Goal: Book appointment/travel/reservation

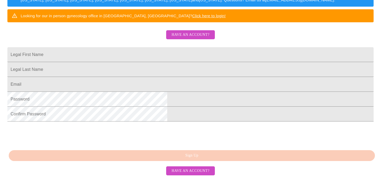
scroll to position [135, 0]
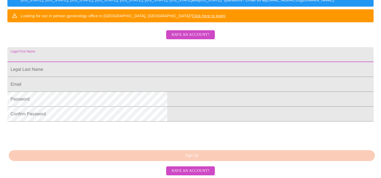
click at [270, 47] on input "Legal First Name" at bounding box center [190, 54] width 367 height 15
type input "[PERSON_NAME]"
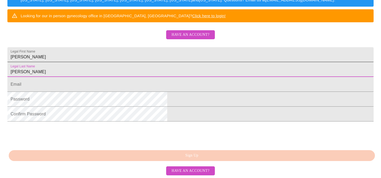
type input "[PERSON_NAME]"
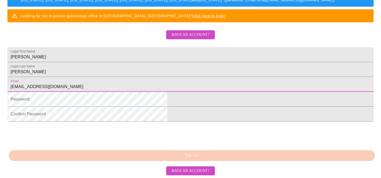
type input "[EMAIL_ADDRESS][DOMAIN_NAME]"
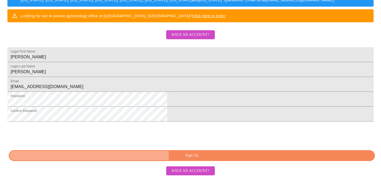
click at [127, 159] on span "Sign Up" at bounding box center [192, 155] width 354 height 7
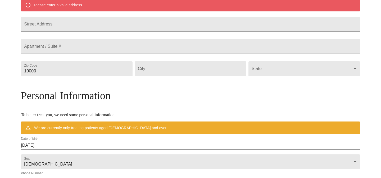
scroll to position [122, 0]
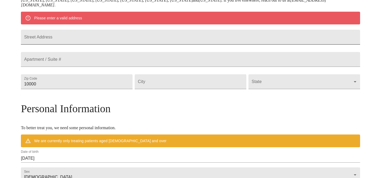
click at [158, 38] on input "Street Address" at bounding box center [191, 37] width 340 height 15
type input "[STREET_ADDRESS][US_STATE]"
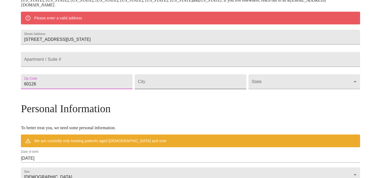
type input "60126"
click at [206, 89] on input "Street Address" at bounding box center [191, 81] width 112 height 15
type input "Elmhurst"
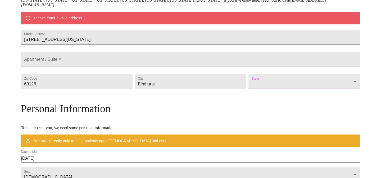
click at [284, 96] on body "MyMenopauseRx Welcome to MyMenopauseRx Since it's your first time here, you'll …" at bounding box center [190, 89] width 377 height 418
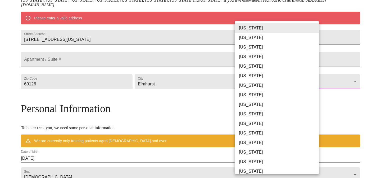
click at [248, 143] on li "[US_STATE]" at bounding box center [277, 143] width 85 height 10
type input "[US_STATE]"
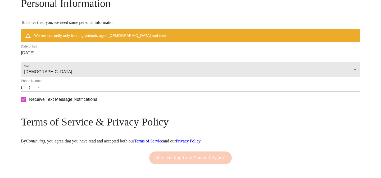
scroll to position [212, 0]
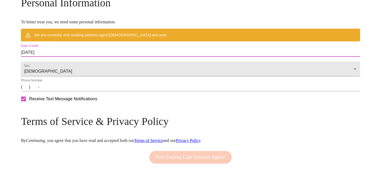
click at [165, 57] on input "[DATE]" at bounding box center [191, 52] width 340 height 8
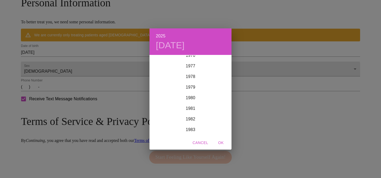
scroll to position [820, 0]
click at [198, 76] on div "1978" at bounding box center [191, 78] width 82 height 11
click at [195, 86] on div "May" at bounding box center [190, 85] width 27 height 20
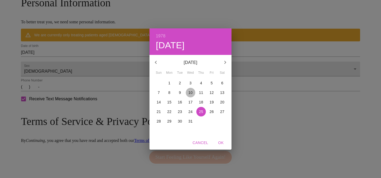
click at [193, 91] on span "10" at bounding box center [191, 92] width 10 height 5
click at [224, 145] on span "OK" at bounding box center [221, 142] width 13 height 7
type input "[DATE]"
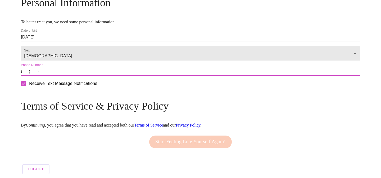
click at [194, 76] on input "(   )    -" at bounding box center [191, 71] width 340 height 8
click at [66, 76] on input "(   )    -" at bounding box center [191, 71] width 340 height 8
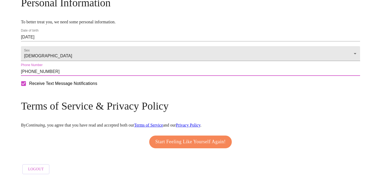
type input "[PHONE_NUMBER]"
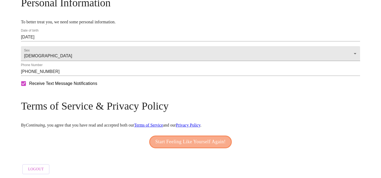
click at [157, 146] on span "Start Feeling Like Yourself Again!" at bounding box center [191, 141] width 70 height 8
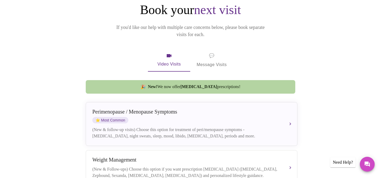
scroll to position [61, 0]
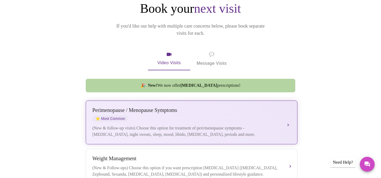
click at [285, 119] on div "[MEDICAL_DATA] / Menopause Symptoms ⭐ Most Common (New & follow-up visits) Choo…" at bounding box center [191, 122] width 199 height 30
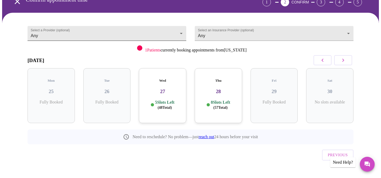
click at [178, 34] on body "MyMenopauseRx Appointments Messaging Labs Uploads Medications Community Refer a…" at bounding box center [190, 79] width 377 height 215
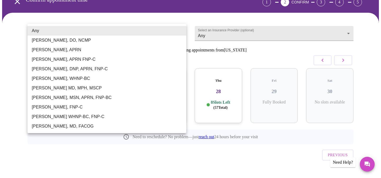
click at [95, 96] on li "[PERSON_NAME], MSN, APRN, FNP-BC" at bounding box center [107, 98] width 159 height 10
type input "[PERSON_NAME], MSN, APRN, FNP-BC"
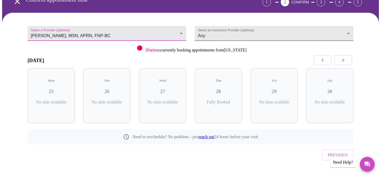
click at [233, 34] on body "MyMenopauseRx Appointments Messaging Labs Uploads Medications Community Refer a…" at bounding box center [190, 79] width 377 height 215
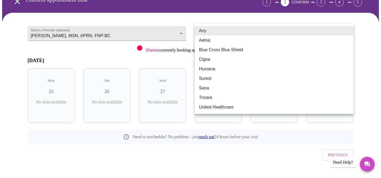
click at [232, 41] on li "Aetna" at bounding box center [274, 40] width 159 height 10
type input "Aetna"
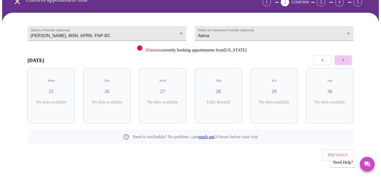
click at [338, 59] on button "button" at bounding box center [344, 60] width 18 height 10
click at [339, 59] on button "button" at bounding box center [344, 60] width 18 height 10
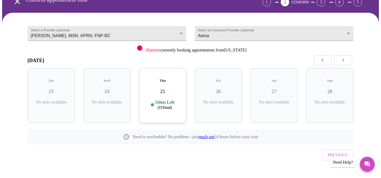
click at [339, 60] on button "button" at bounding box center [344, 60] width 18 height 10
click at [339, 61] on button "button" at bounding box center [344, 60] width 18 height 10
click at [339, 62] on button "button" at bounding box center [344, 60] width 18 height 10
click at [339, 63] on button "button" at bounding box center [344, 60] width 18 height 10
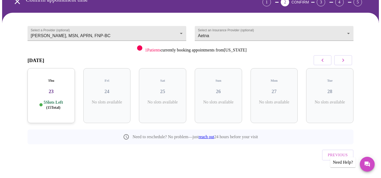
click at [339, 64] on button "button" at bounding box center [344, 60] width 18 height 10
click at [166, 88] on h3 "06" at bounding box center [162, 91] width 39 height 6
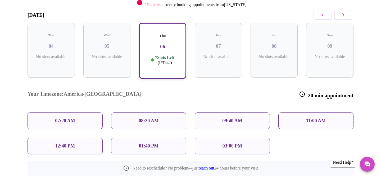
scroll to position [76, 0]
click at [39, 113] on div "07:20 AM" at bounding box center [65, 121] width 75 height 17
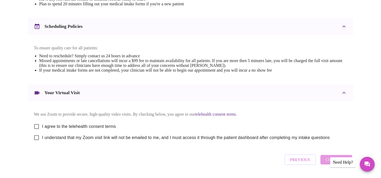
scroll to position [188, 0]
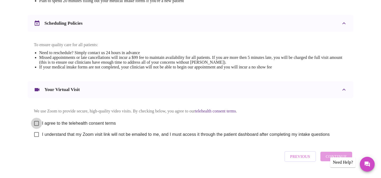
click at [34, 127] on input "I agree to the telehealth consent terms" at bounding box center [36, 123] width 11 height 11
checkbox input "true"
click at [35, 137] on input "I understand that my Zoom visit link will not be emailed to me, and I must acce…" at bounding box center [36, 134] width 11 height 11
checkbox input "true"
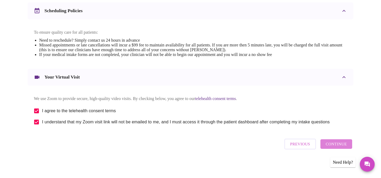
click at [344, 144] on span "Continue" at bounding box center [336, 143] width 21 height 7
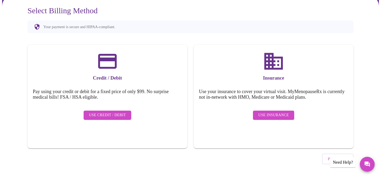
click at [264, 114] on span "Use Insurance" at bounding box center [274, 115] width 30 height 7
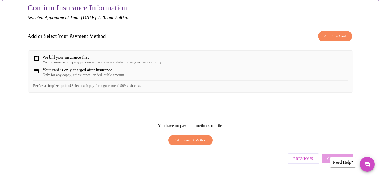
scroll to position [52, 0]
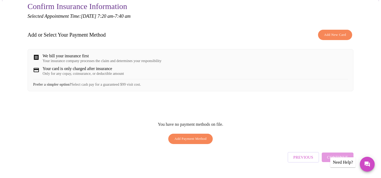
click at [200, 142] on span "Add Payment Method" at bounding box center [191, 139] width 32 height 6
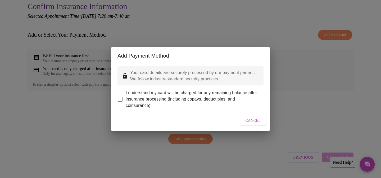
click at [296, 95] on div "Add Payment Method Your card details are securely processed by our payment part…" at bounding box center [190, 89] width 381 height 178
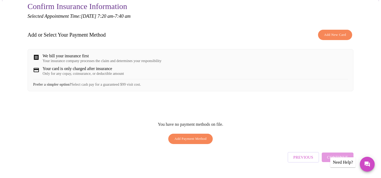
click at [331, 38] on button "Add New Card" at bounding box center [335, 35] width 34 height 10
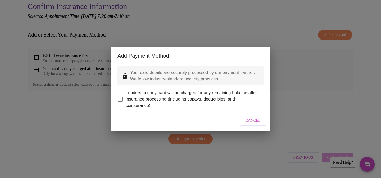
click at [121, 96] on input "I understand my card will be charged for any remaining balance after insurance …" at bounding box center [120, 99] width 11 height 11
checkbox input "true"
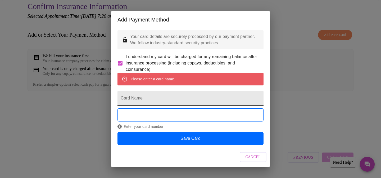
scroll to position [8, 0]
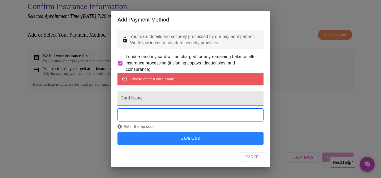
click at [145, 143] on button "Save Card" at bounding box center [191, 138] width 146 height 13
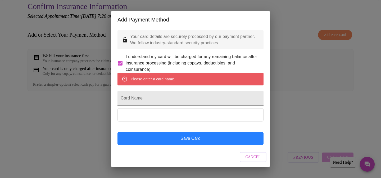
scroll to position [0, 0]
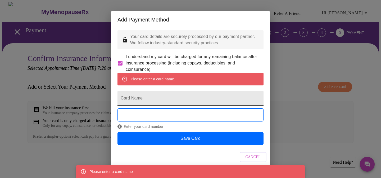
click at [162, 105] on input "Card Name" at bounding box center [191, 98] width 146 height 15
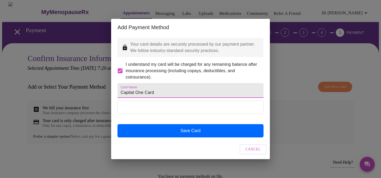
type input "Capital One Card"
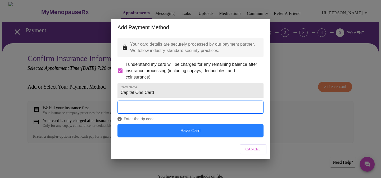
click at [168, 137] on button "Save Card" at bounding box center [191, 130] width 146 height 13
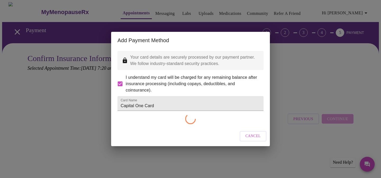
checkbox input "false"
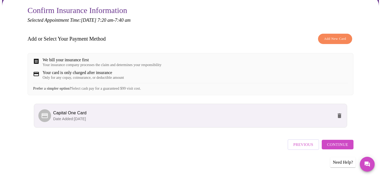
scroll to position [52, 0]
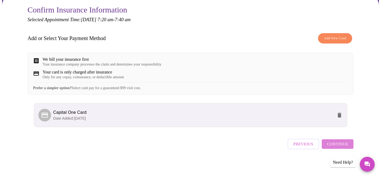
click at [347, 145] on span "Continue" at bounding box center [337, 143] width 21 height 7
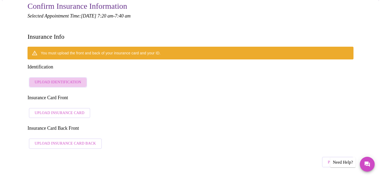
click at [77, 79] on span "Upload Identification" at bounding box center [58, 82] width 47 height 7
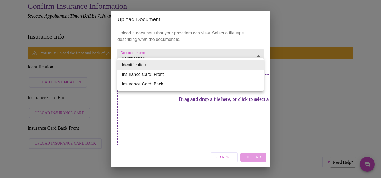
click at [100, 98] on div at bounding box center [190, 89] width 381 height 178
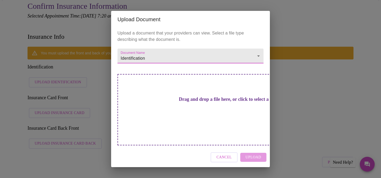
click at [224, 154] on span "Cancel" at bounding box center [224, 157] width 15 height 7
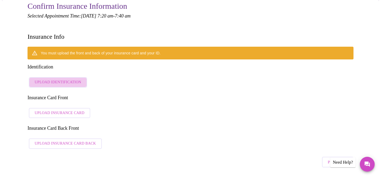
click at [79, 77] on button "Upload Identification" at bounding box center [58, 82] width 58 height 10
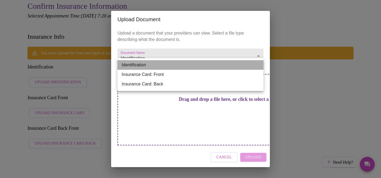
click at [187, 65] on li "Identification" at bounding box center [191, 65] width 146 height 10
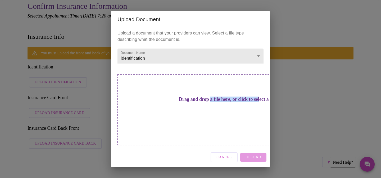
click at [188, 102] on h3 "Drag and drop a file here, or click to select a file" at bounding box center [228, 99] width 146 height 6
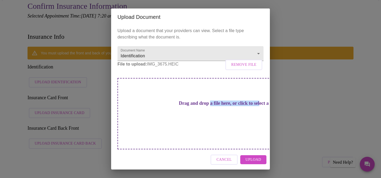
click at [251, 156] on span "Upload" at bounding box center [254, 159] width 16 height 7
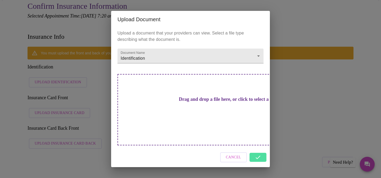
click at [260, 149] on div "Cancel" at bounding box center [190, 157] width 159 height 20
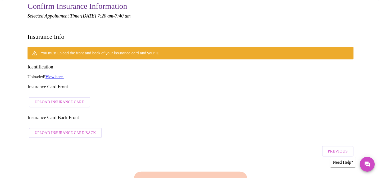
click at [62, 74] on link "View here." at bounding box center [55, 76] width 18 height 5
click at [65, 99] on span "Upload Insurance Card" at bounding box center [60, 102] width 50 height 7
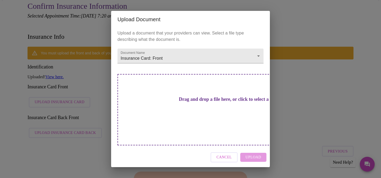
click at [247, 147] on div "Cancel Upload" at bounding box center [190, 157] width 159 height 20
click at [228, 114] on div "Drag and drop a file here, or click to select a file" at bounding box center [228, 109] width 220 height 71
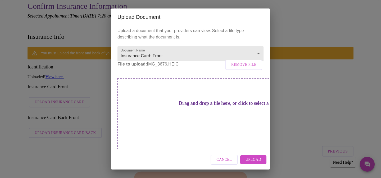
click at [254, 156] on span "Upload" at bounding box center [254, 159] width 16 height 7
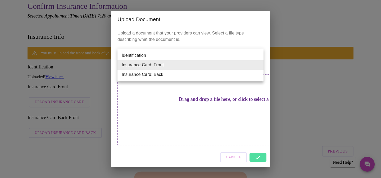
click at [215, 75] on li "Insurance Card: Back" at bounding box center [191, 75] width 146 height 10
type input "Insurance Card: Back"
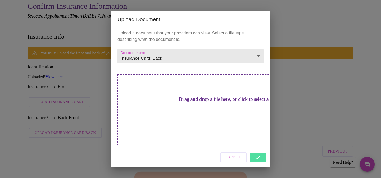
click at [206, 102] on h3 "Drag and drop a file here, or click to select a file" at bounding box center [228, 99] width 146 height 6
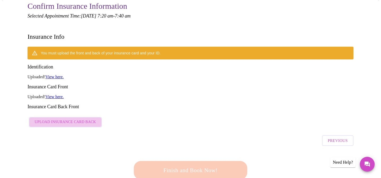
click at [86, 119] on span "Upload Insurance Card Back" at bounding box center [65, 122] width 61 height 7
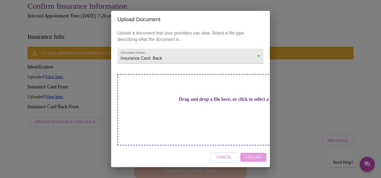
click at [181, 102] on h3 "Drag and drop a file here, or click to select a file" at bounding box center [228, 99] width 146 height 6
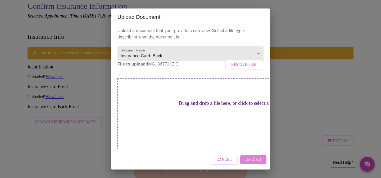
click at [259, 156] on span "Upload" at bounding box center [254, 159] width 16 height 7
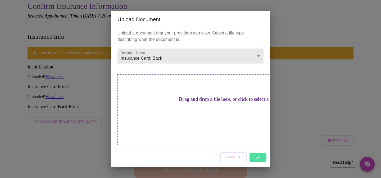
click at [261, 148] on div "Cancel" at bounding box center [190, 157] width 159 height 20
click at [255, 150] on div "Cancel" at bounding box center [190, 157] width 159 height 20
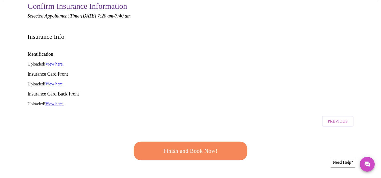
click at [232, 146] on span "Finish and Book Now!" at bounding box center [191, 151] width 98 height 10
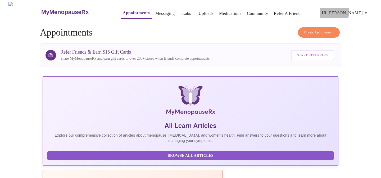
click at [359, 10] on span "Hi [PERSON_NAME]" at bounding box center [345, 12] width 47 height 7
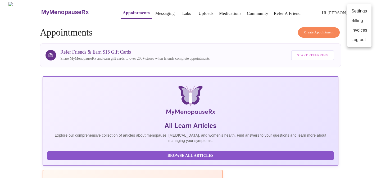
click at [356, 39] on li "Log out" at bounding box center [360, 40] width 24 height 10
